Goal: Task Accomplishment & Management: Manage account settings

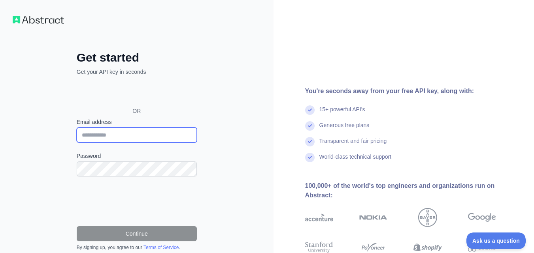
click at [142, 137] on input "Email address" at bounding box center [137, 135] width 120 height 15
click at [89, 136] on input "Email address" at bounding box center [137, 135] width 120 height 15
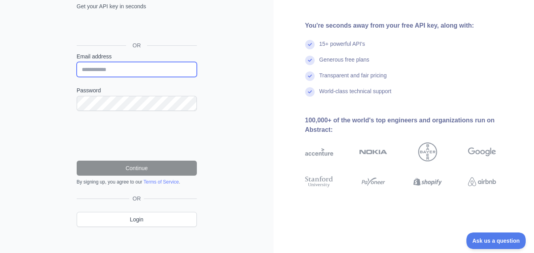
scroll to position [71, 0]
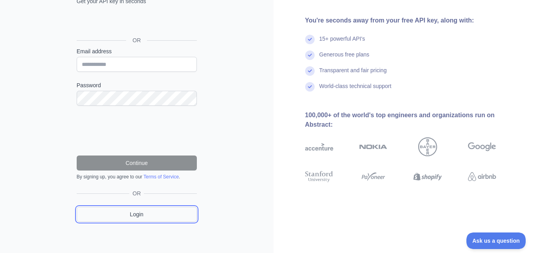
click at [121, 217] on link "Login" at bounding box center [137, 214] width 120 height 15
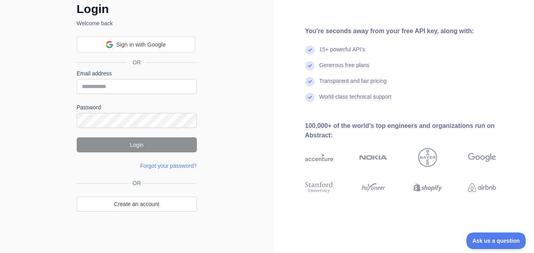
scroll to position [30, 0]
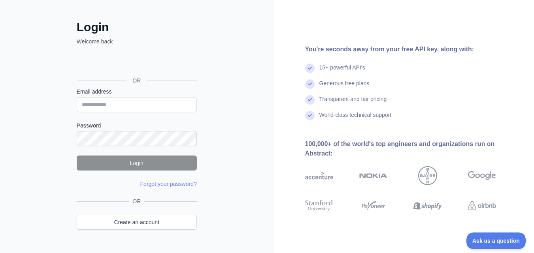
click at [119, 113] on form "Email address Password Login Forgot your password? Please try again We've sent …" at bounding box center [137, 138] width 120 height 100
click at [121, 105] on input "Email address" at bounding box center [137, 104] width 120 height 15
click at [96, 108] on input "Email address" at bounding box center [137, 104] width 120 height 15
paste input "**********"
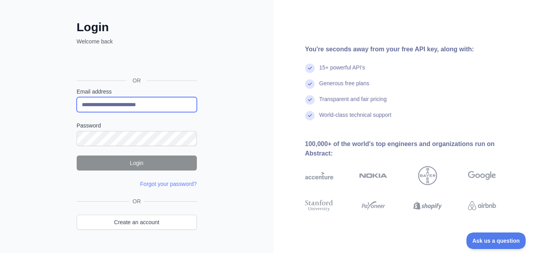
type input "**********"
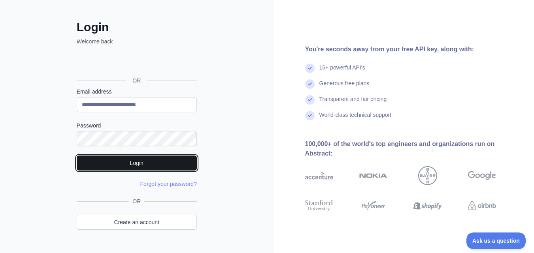
click at [152, 163] on button "Login" at bounding box center [137, 163] width 120 height 15
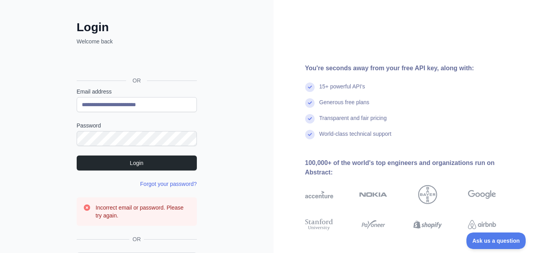
click at [164, 182] on link "Forgot your password?" at bounding box center [168, 184] width 57 height 6
